Goal: Task Accomplishment & Management: Manage account settings

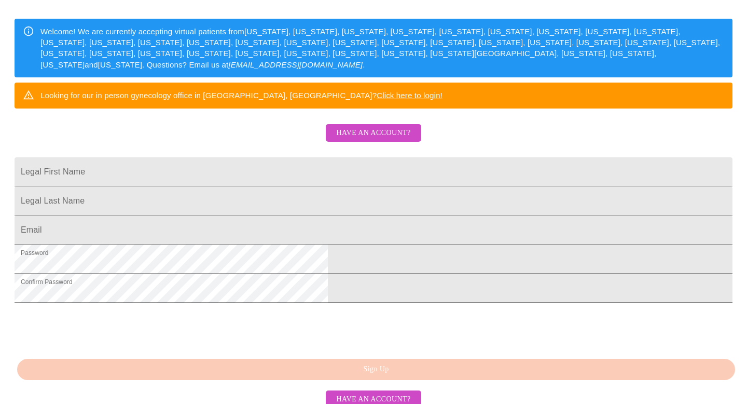
scroll to position [159, 0]
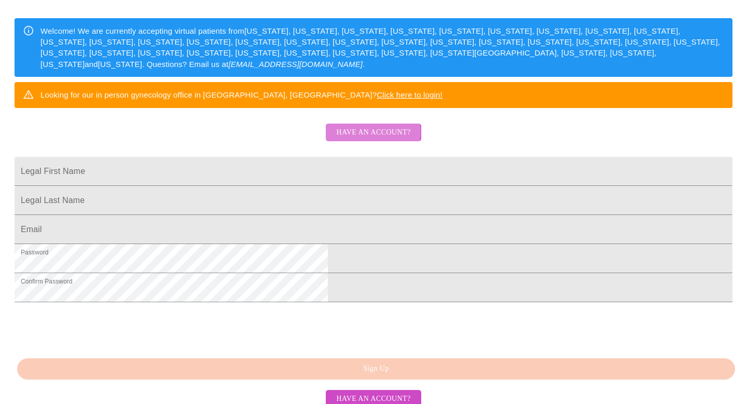
click at [370, 139] on span "Have an account?" at bounding box center [373, 132] width 74 height 13
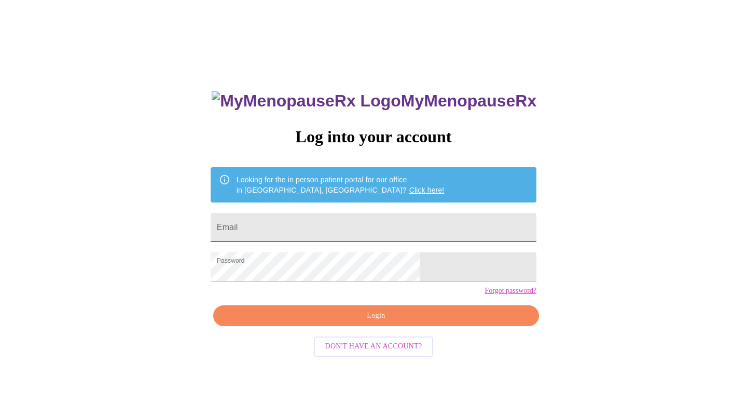
click at [333, 222] on input "Email" at bounding box center [374, 227] width 326 height 29
type input "[EMAIL_ADDRESS][PERSON_NAME][PERSON_NAME][DOMAIN_NAME]"
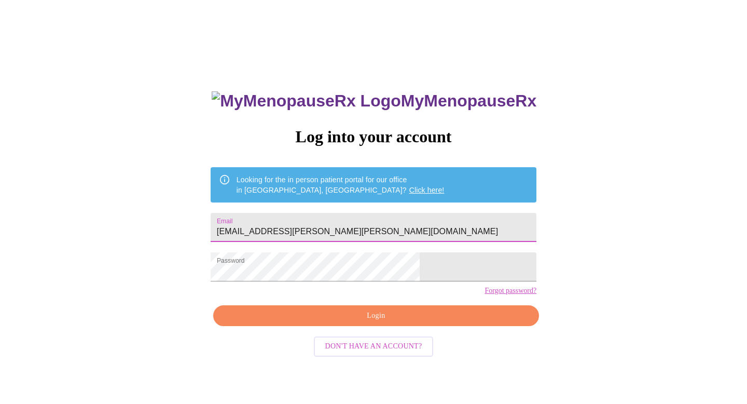
click at [362, 322] on span "Login" at bounding box center [376, 315] width 302 height 13
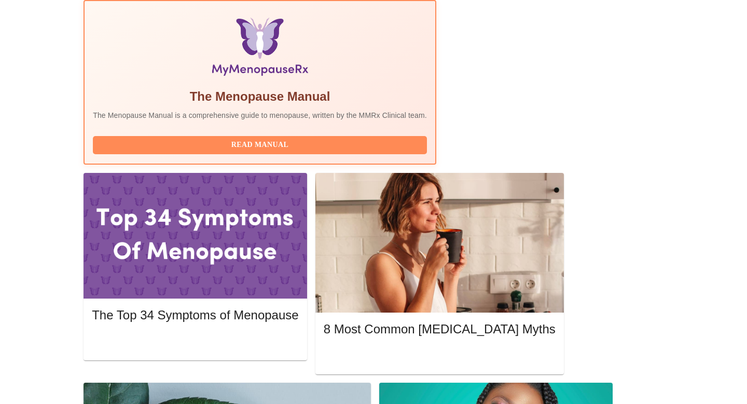
scroll to position [335, 0]
